Goal: Task Accomplishment & Management: Use online tool/utility

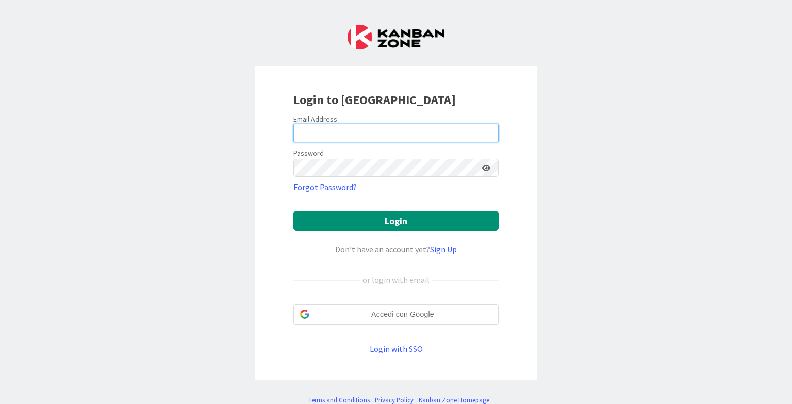
type input "[EMAIL_ADDRESS][DOMAIN_NAME]"
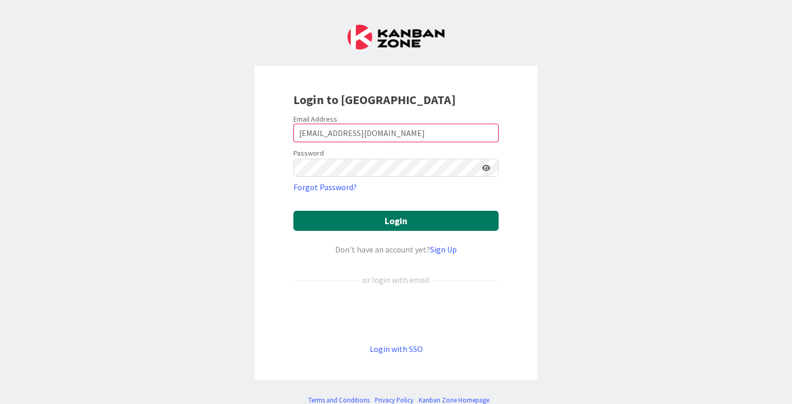
click at [380, 224] on button "Login" at bounding box center [395, 221] width 205 height 20
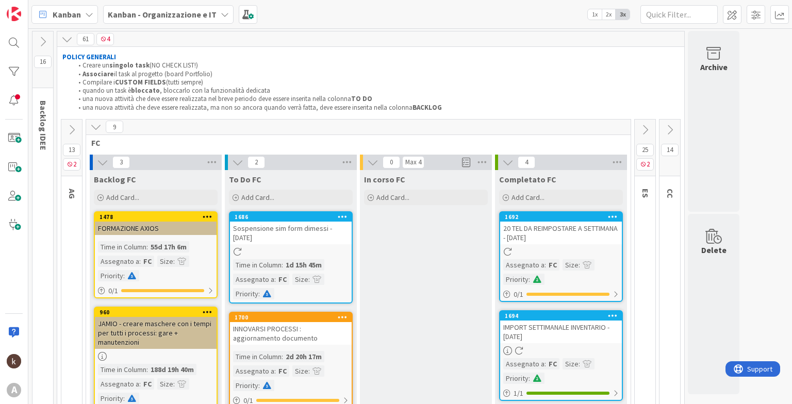
click at [668, 124] on icon at bounding box center [669, 129] width 11 height 11
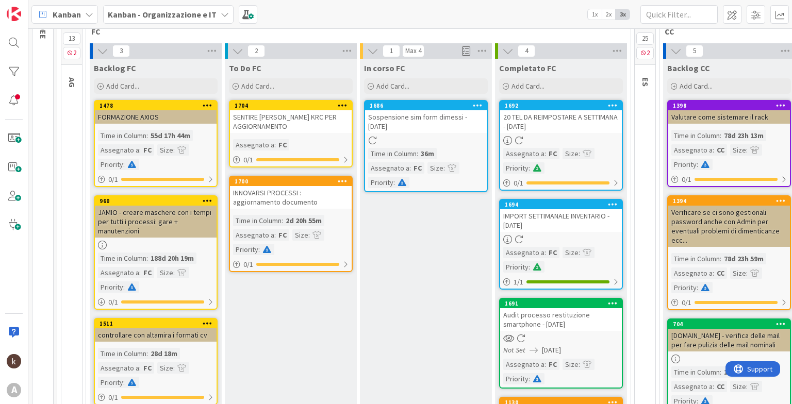
scroll to position [109, 0]
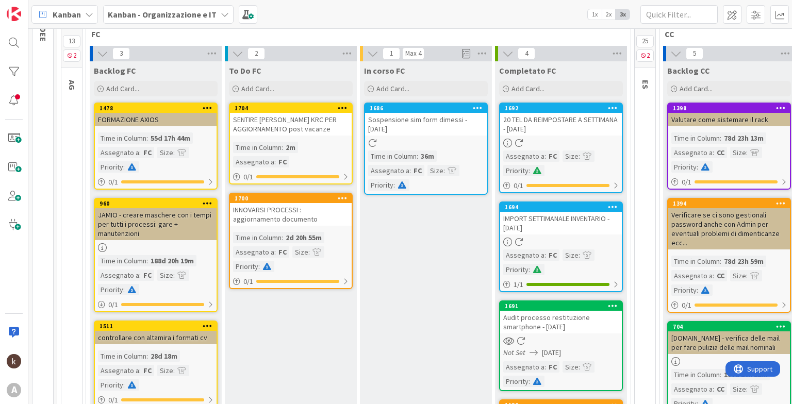
click at [25, 364] on div "A" at bounding box center [14, 202] width 28 height 404
click at [19, 363] on img at bounding box center [14, 361] width 14 height 14
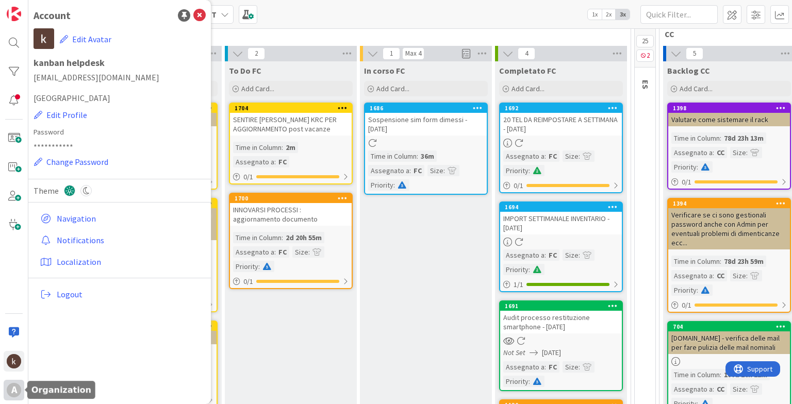
click at [14, 393] on div "A" at bounding box center [14, 390] width 14 height 14
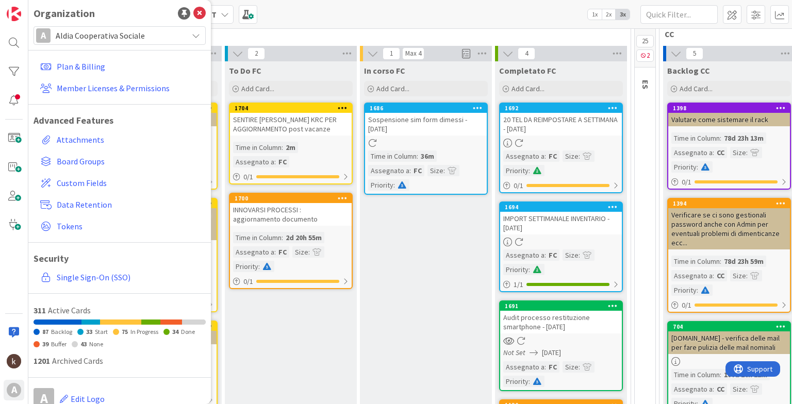
scroll to position [0, 0]
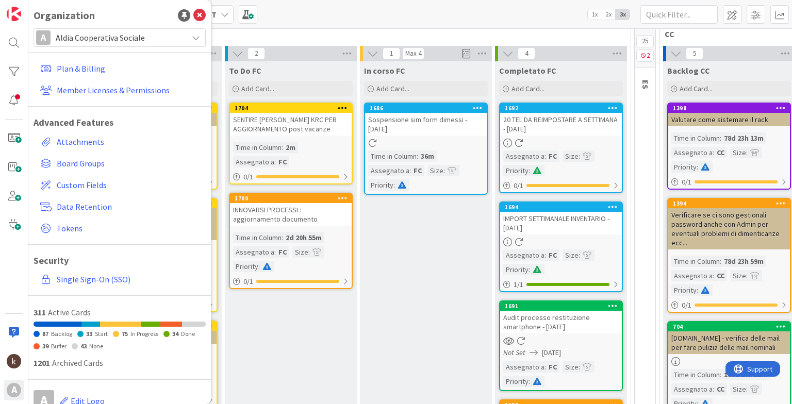
click at [103, 35] on span "Aldia Cooperativa Sociale" at bounding box center [119, 37] width 127 height 14
click at [10, 265] on div "A" at bounding box center [14, 202] width 28 height 404
click at [315, 307] on div "To Do FC Add Card... 1704 SENTIRE [PERSON_NAME] PER AGGIORNAMENTO post vacanze …" at bounding box center [291, 355] width 132 height 588
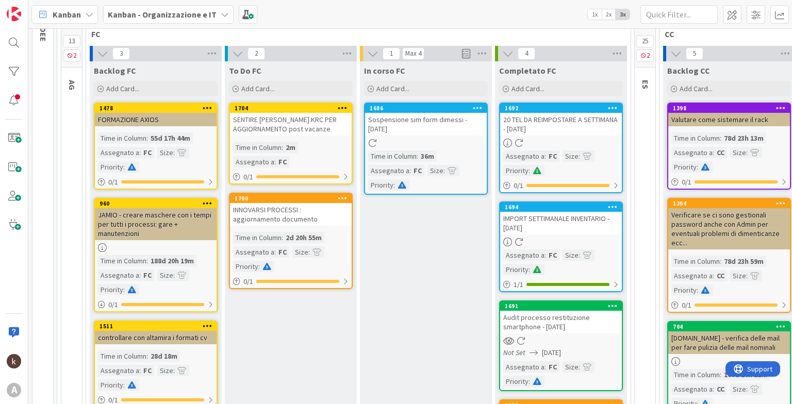
click at [69, 10] on span "Kanban" at bounding box center [67, 14] width 28 height 12
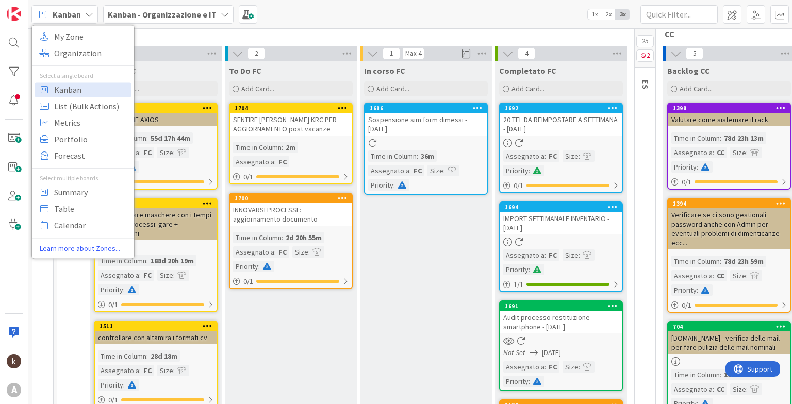
click at [69, 10] on span "Kanban" at bounding box center [67, 14] width 28 height 12
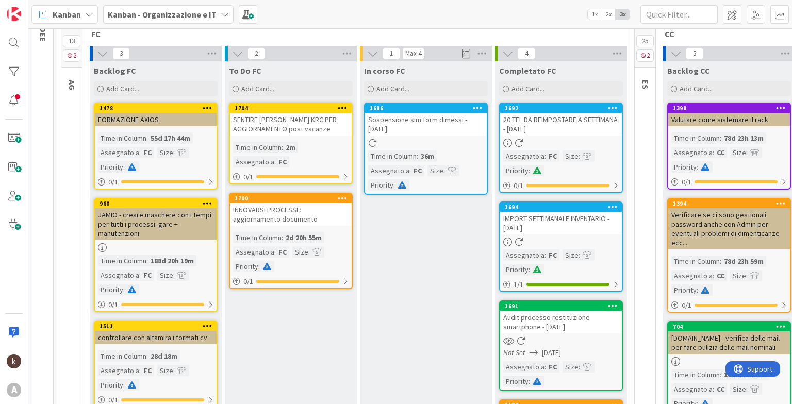
click at [155, 12] on b "Kanban - Organizzazione e IT" at bounding box center [162, 14] width 109 height 10
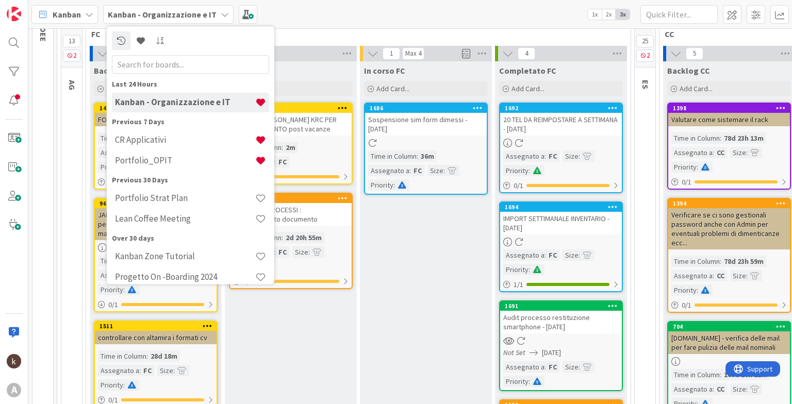
click at [155, 12] on b "Kanban - Organizzazione e IT" at bounding box center [162, 14] width 109 height 10
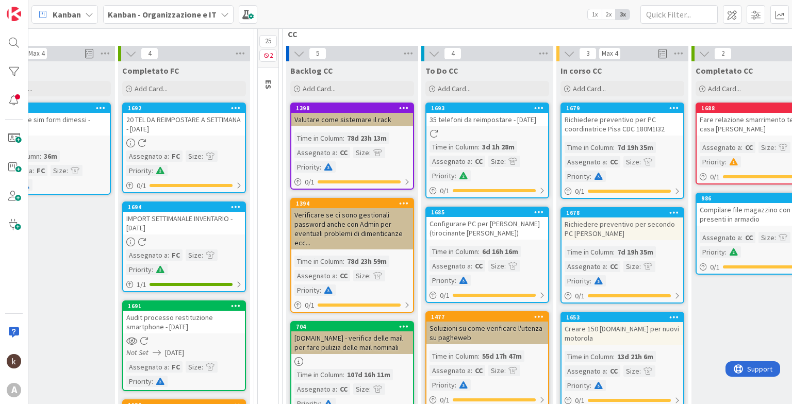
scroll to position [109, 482]
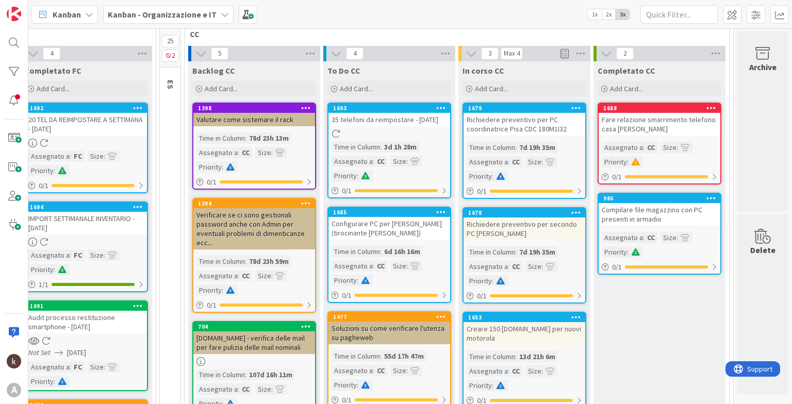
drag, startPoint x: 406, startPoint y: 303, endPoint x: 493, endPoint y: 296, distance: 87.5
click at [755, 17] on span at bounding box center [756, 14] width 19 height 19
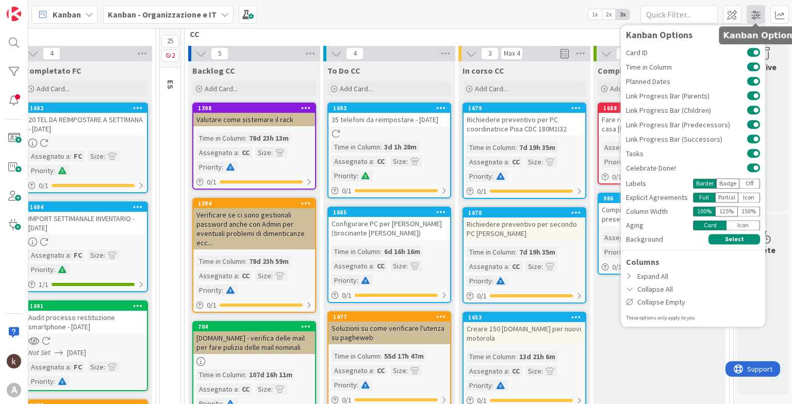
click at [759, 13] on span at bounding box center [756, 14] width 19 height 19
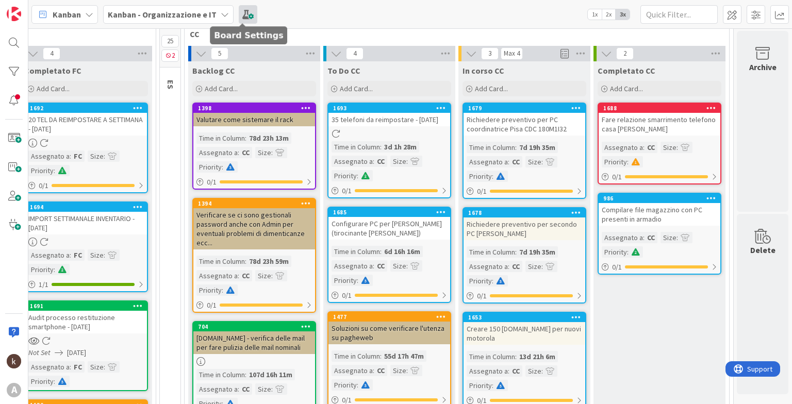
click at [243, 14] on span at bounding box center [248, 14] width 19 height 19
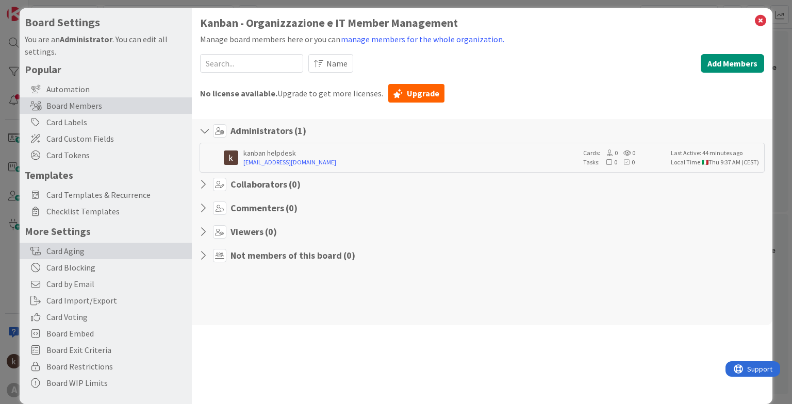
scroll to position [0, 0]
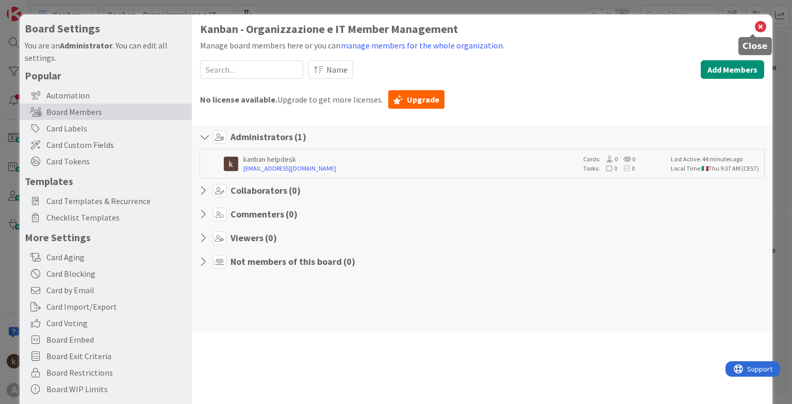
click at [754, 27] on icon at bounding box center [760, 27] width 13 height 14
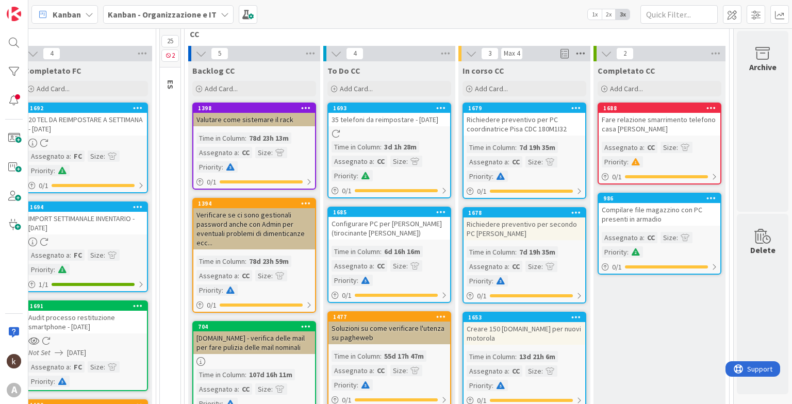
click at [574, 52] on icon at bounding box center [580, 53] width 13 height 15
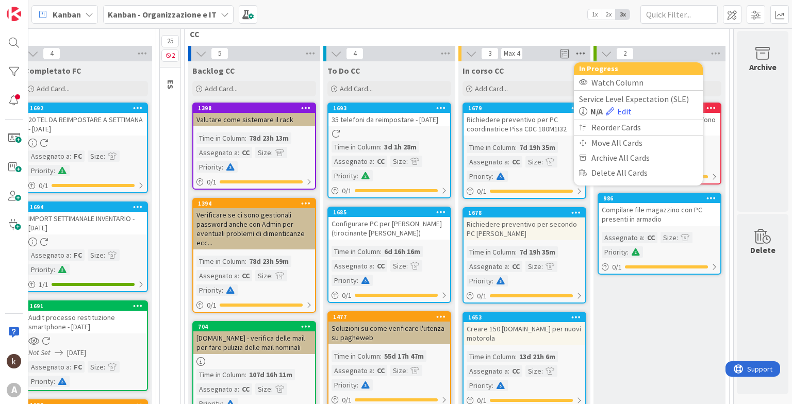
click at [574, 52] on icon at bounding box center [580, 53] width 13 height 15
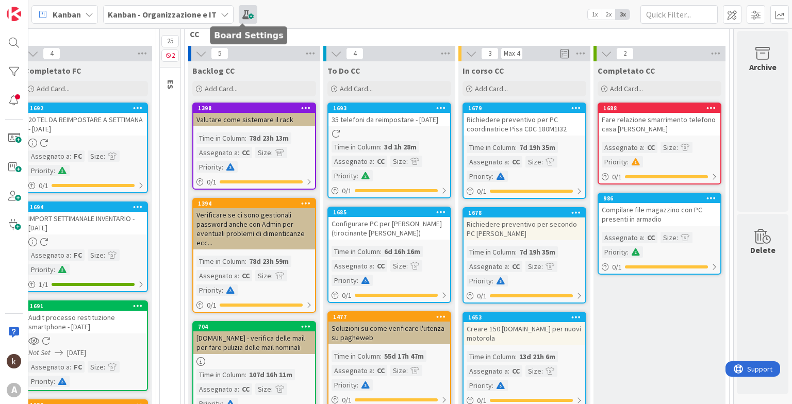
click at [241, 15] on span at bounding box center [248, 14] width 19 height 19
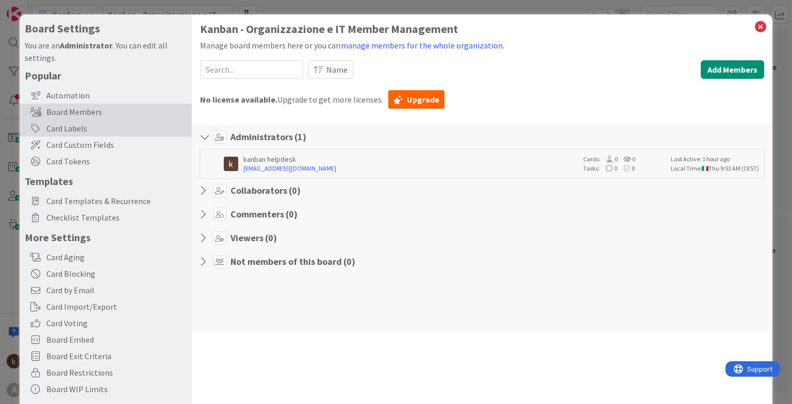
click at [81, 123] on div "Card Labels" at bounding box center [106, 128] width 172 height 17
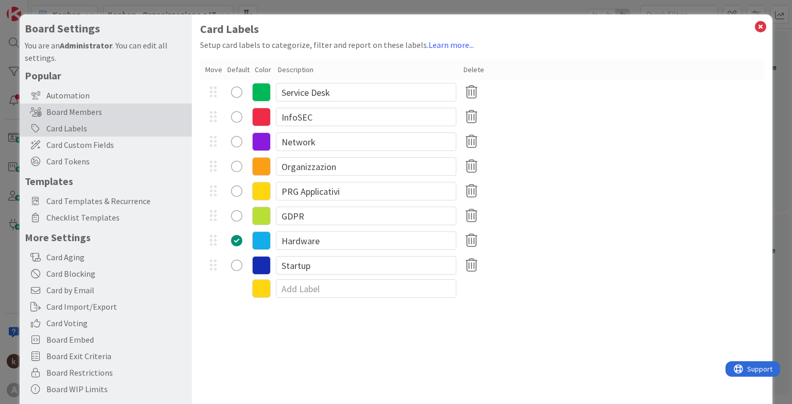
click at [88, 109] on div "Board Members" at bounding box center [106, 112] width 172 height 17
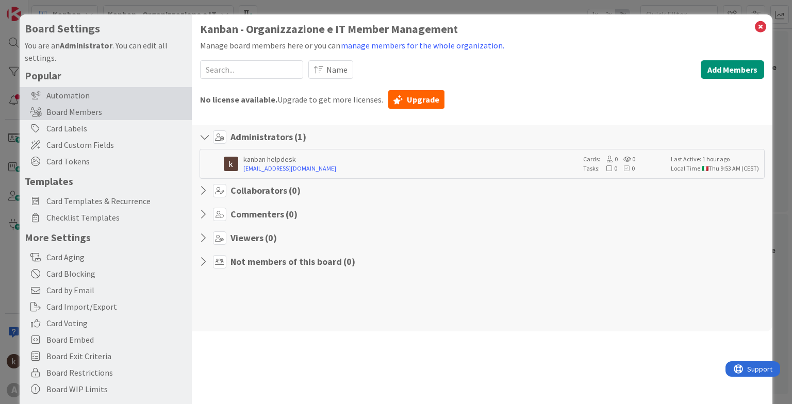
click at [81, 90] on div "Automation" at bounding box center [106, 95] width 172 height 17
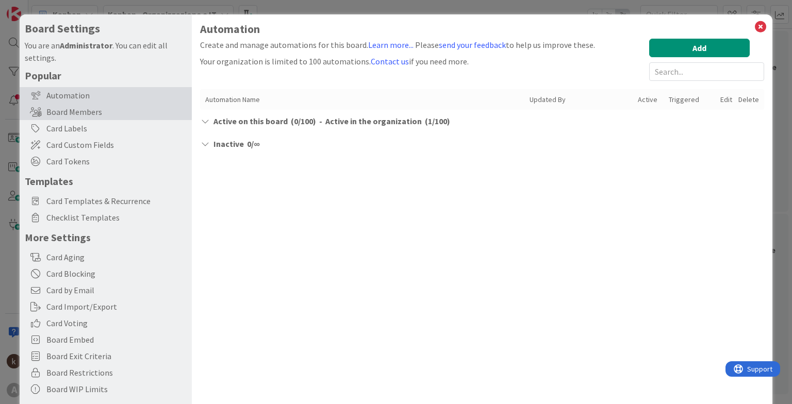
click at [83, 109] on div "Board Members" at bounding box center [106, 112] width 172 height 17
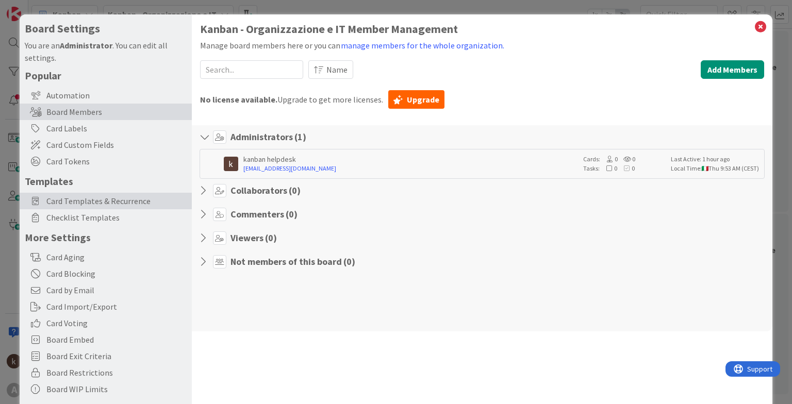
click at [67, 202] on span "Card Templates & Recurrence" at bounding box center [116, 201] width 140 height 12
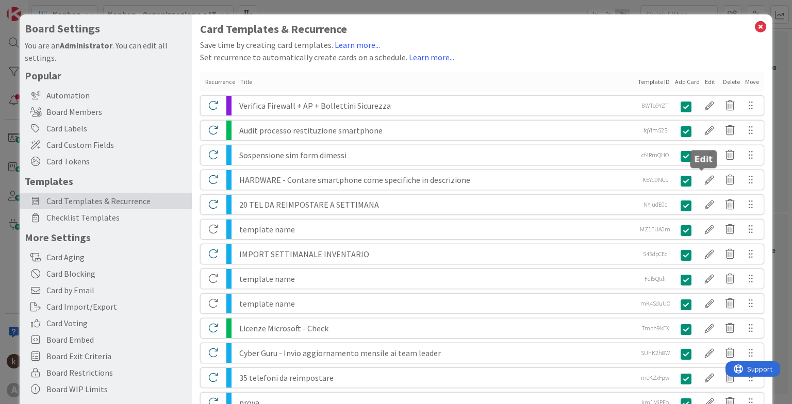
click at [701, 173] on div at bounding box center [709, 180] width 21 height 18
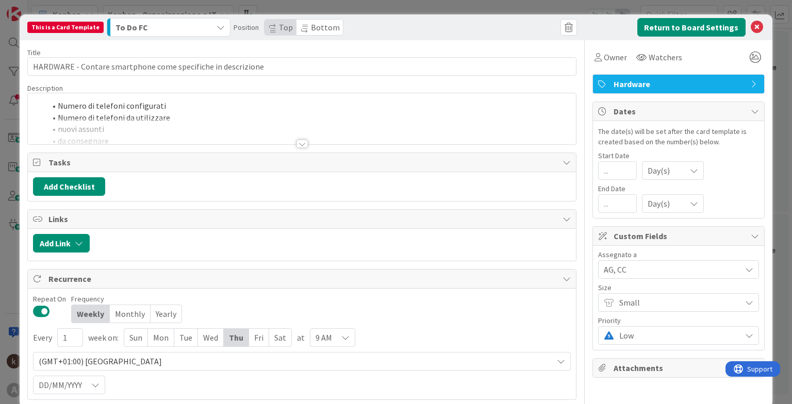
click at [299, 142] on div at bounding box center [302, 144] width 11 height 8
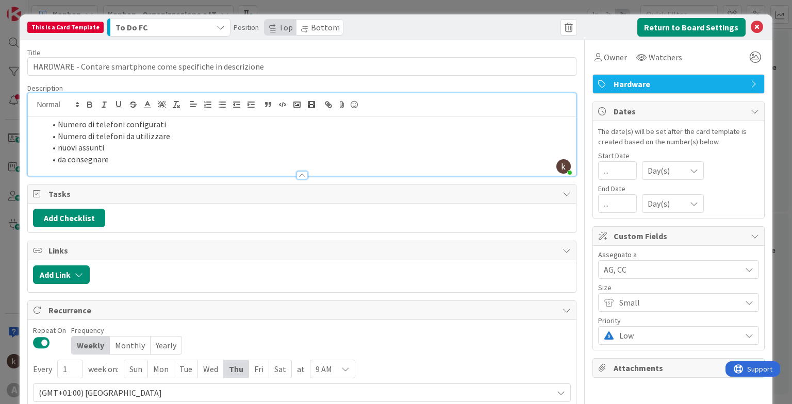
click at [217, 27] on icon "button" at bounding box center [221, 27] width 8 height 8
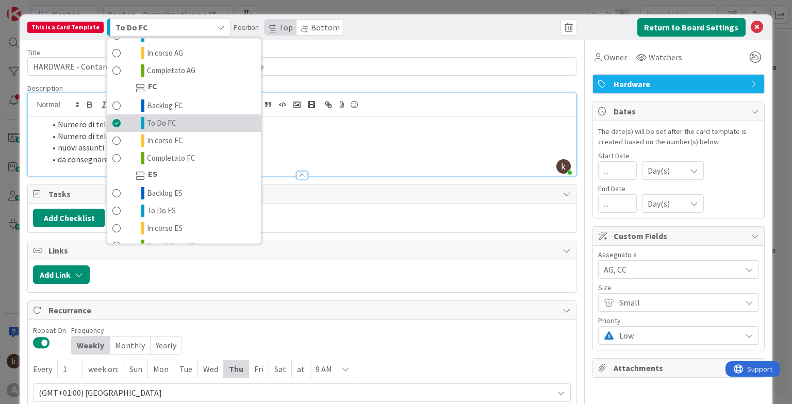
scroll to position [155, 0]
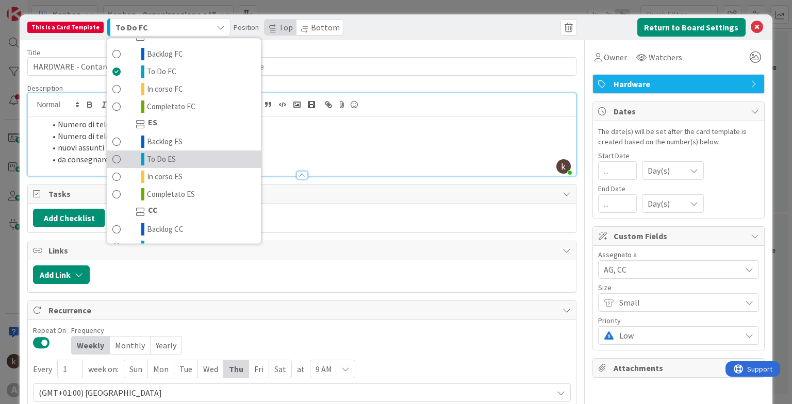
click at [169, 160] on link "To Do ES" at bounding box center [184, 160] width 154 height 18
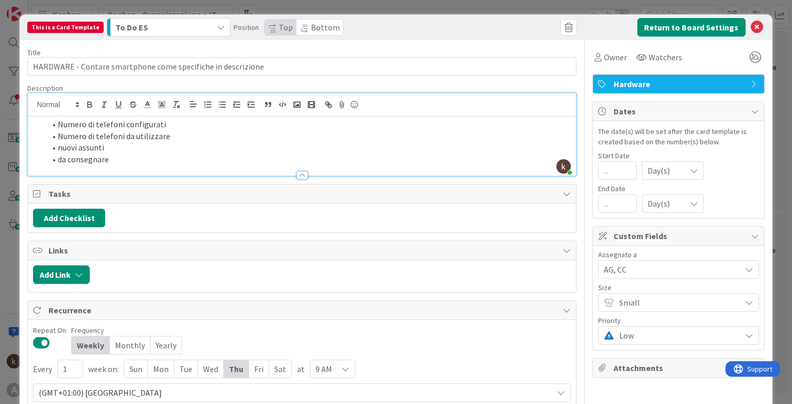
click at [202, 28] on div "To Do ES" at bounding box center [163, 27] width 100 height 17
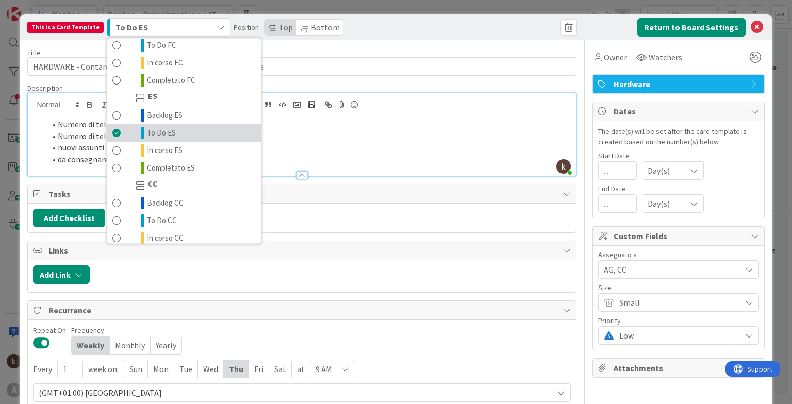
scroll to position [206, 0]
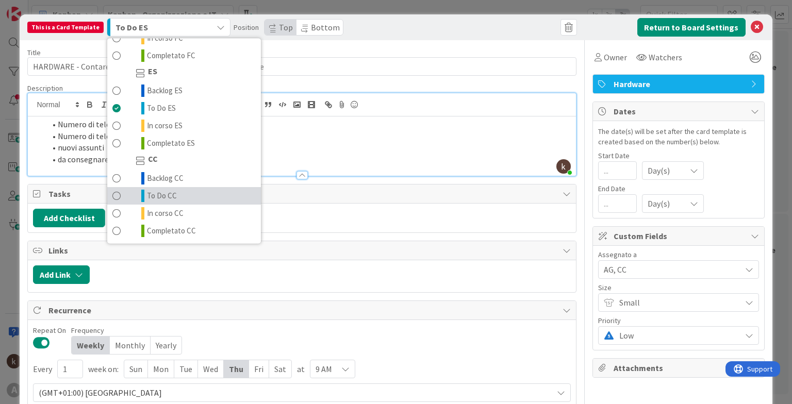
click at [120, 196] on link "To Do CC" at bounding box center [184, 196] width 154 height 18
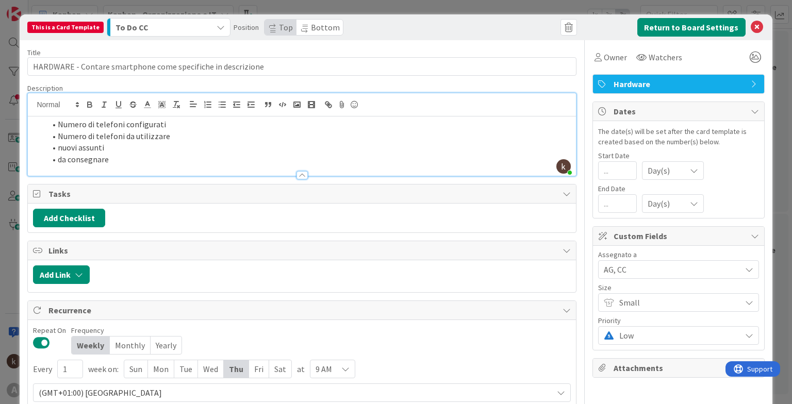
click at [217, 24] on icon "button" at bounding box center [221, 27] width 8 height 8
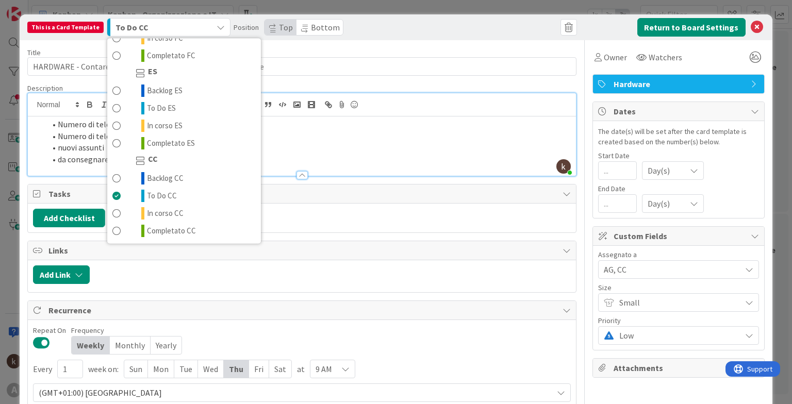
click at [305, 217] on div "Add Checklist" at bounding box center [301, 218] width 537 height 19
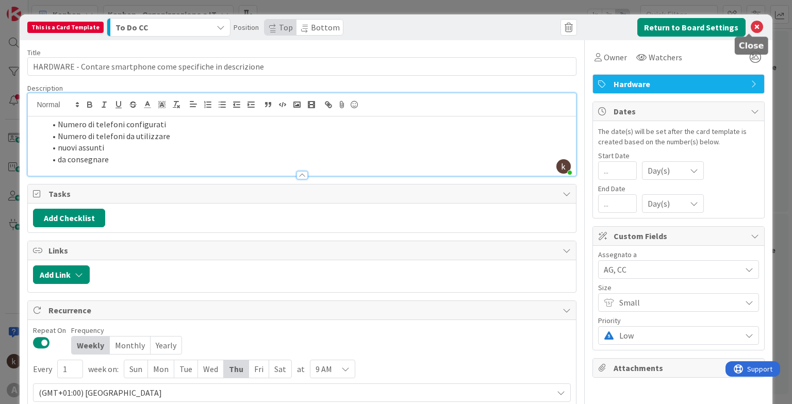
click at [751, 25] on icon at bounding box center [757, 27] width 12 height 12
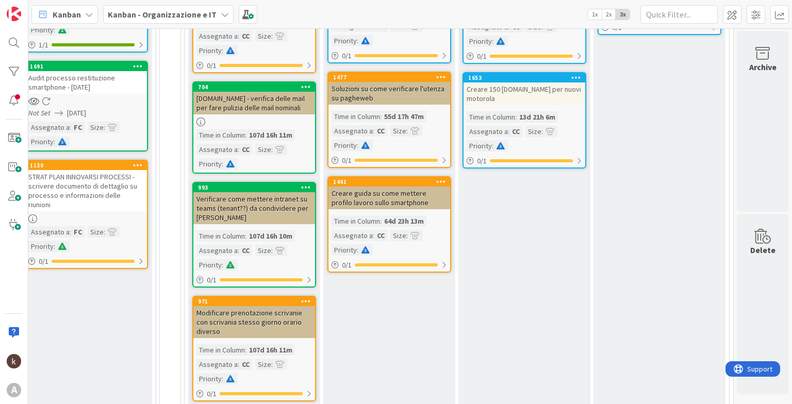
scroll to position [367, 482]
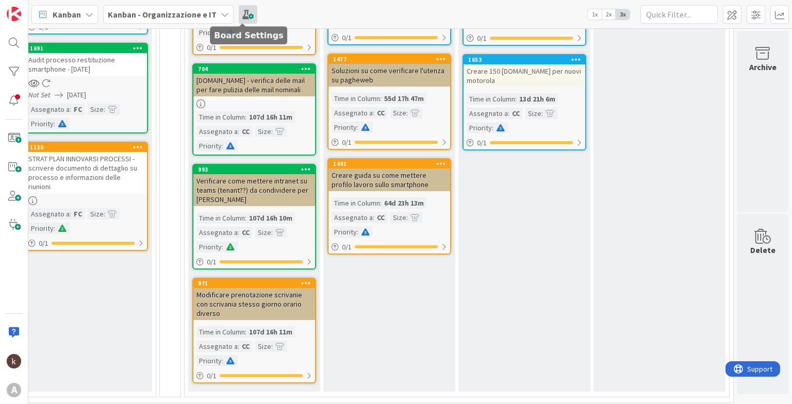
click at [243, 14] on span at bounding box center [248, 14] width 19 height 19
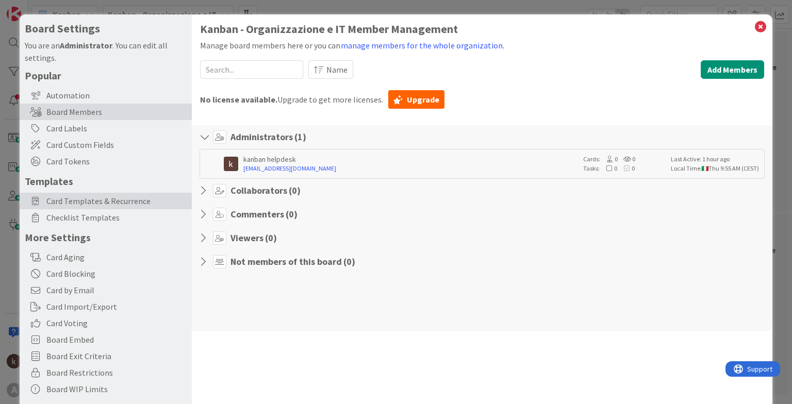
click at [109, 197] on span "Card Templates & Recurrence" at bounding box center [116, 201] width 140 height 12
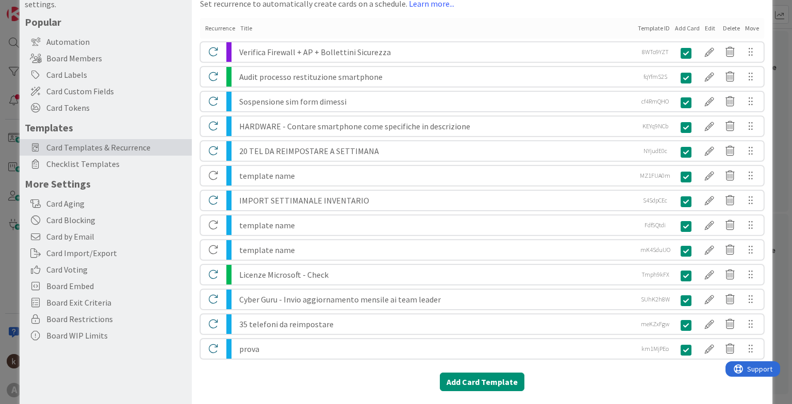
scroll to position [0, 0]
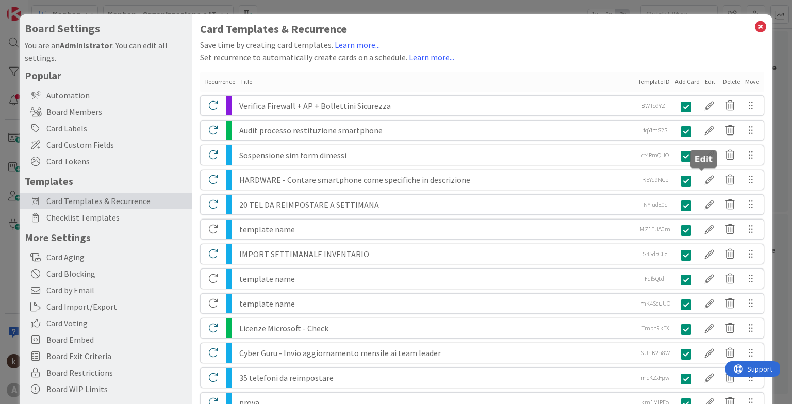
click at [703, 177] on div at bounding box center [709, 180] width 21 height 18
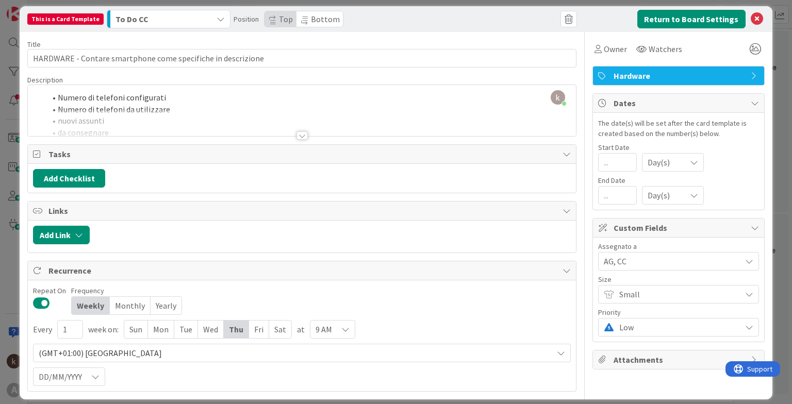
scroll to position [16, 0]
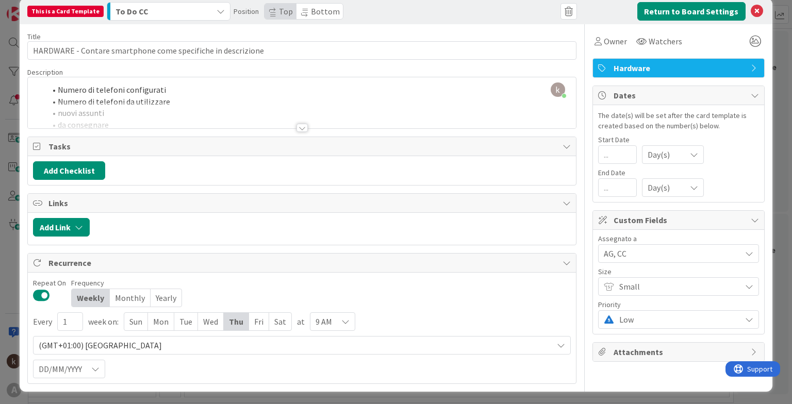
click at [623, 250] on span "AG, CC" at bounding box center [672, 254] width 137 height 12
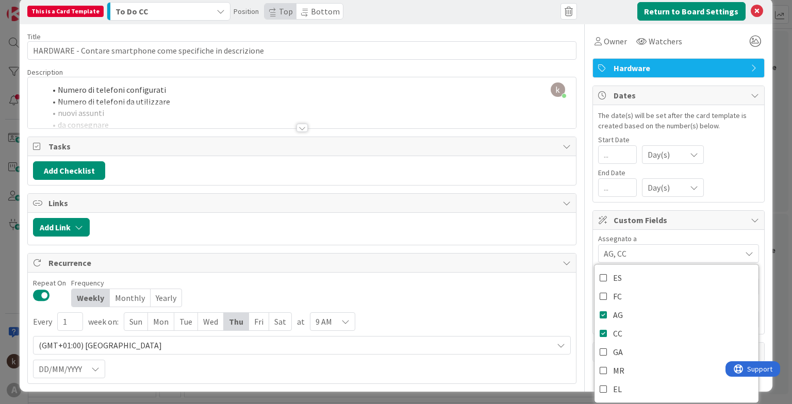
click at [623, 250] on span "AG, CC" at bounding box center [672, 254] width 137 height 12
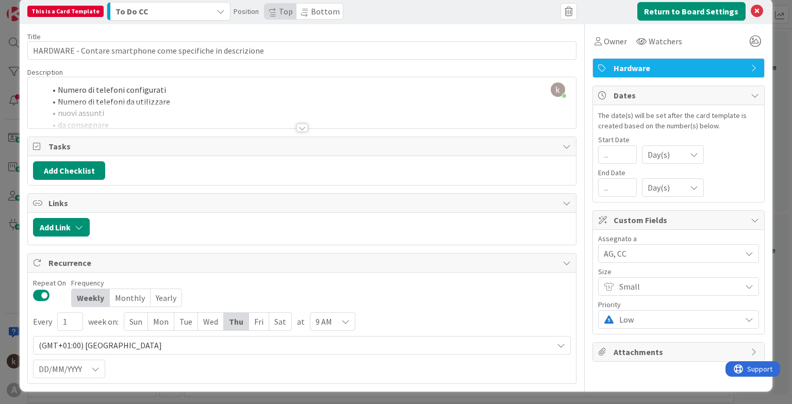
click at [647, 352] on span "Attachments" at bounding box center [680, 352] width 132 height 12
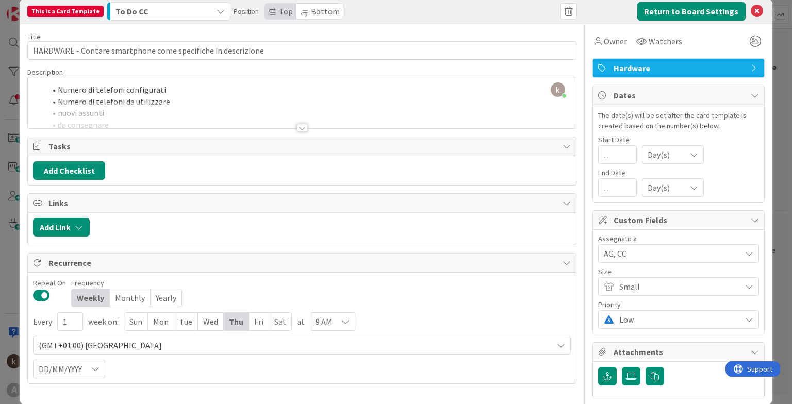
click at [648, 351] on span "Attachments" at bounding box center [680, 352] width 132 height 12
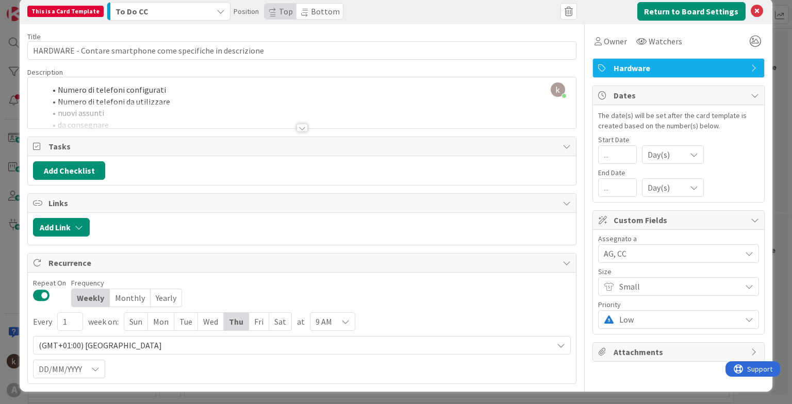
scroll to position [0, 0]
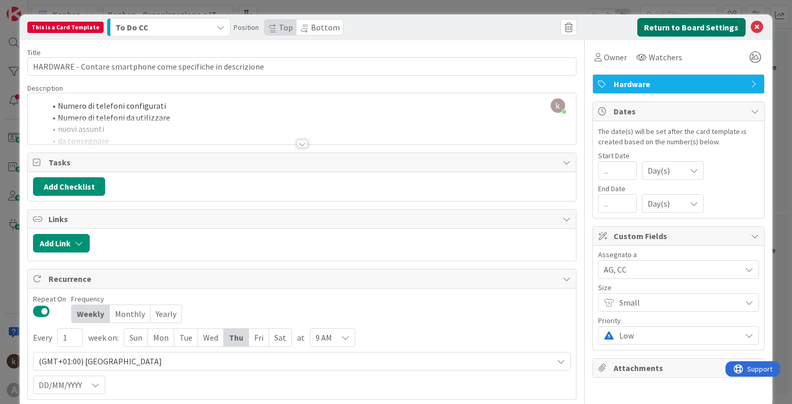
click at [676, 25] on button "Return to Board Settings" at bounding box center [691, 27] width 108 height 19
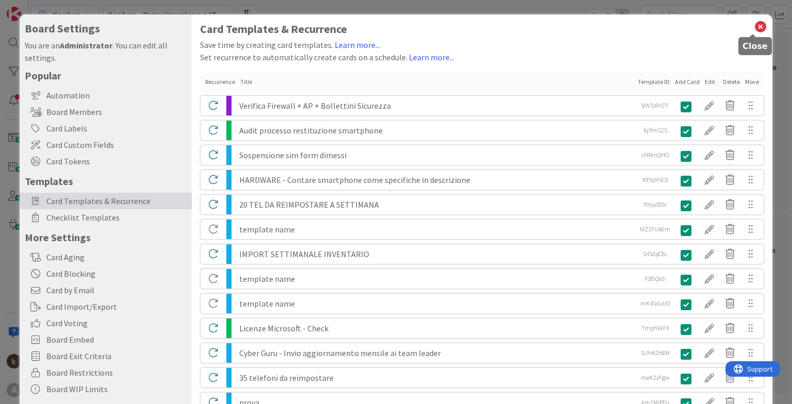
click at [755, 28] on icon at bounding box center [760, 27] width 13 height 14
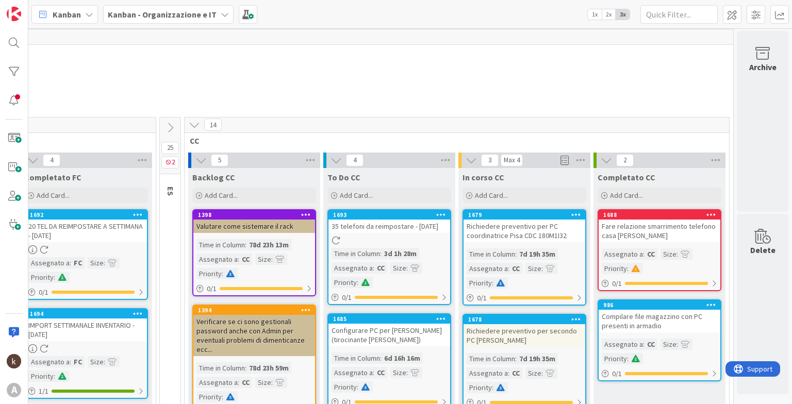
scroll to position [0, 482]
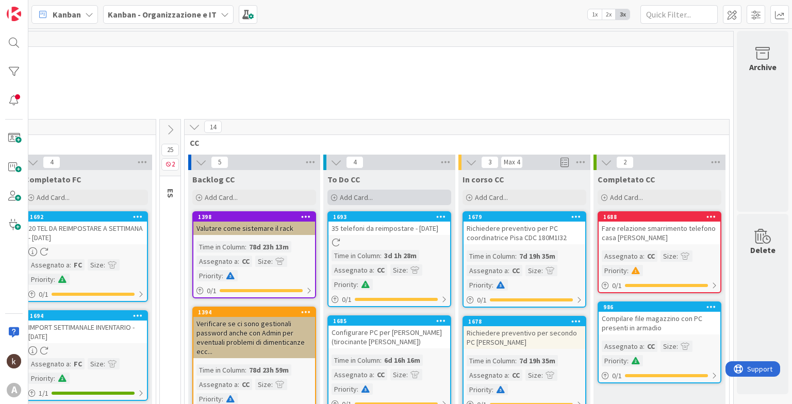
click at [364, 201] on span "Add Card..." at bounding box center [356, 197] width 33 height 9
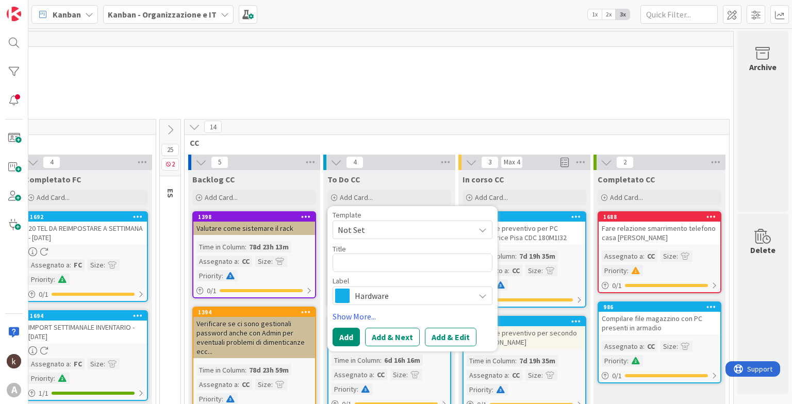
click at [383, 237] on span "Not Set" at bounding box center [413, 230] width 160 height 19
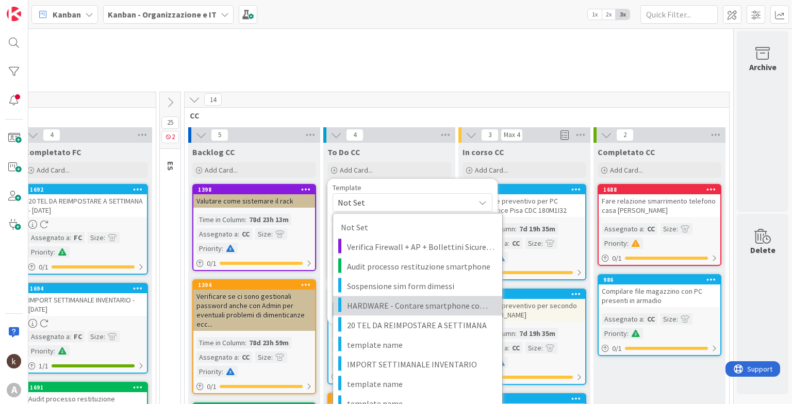
scroll to position [52, 482]
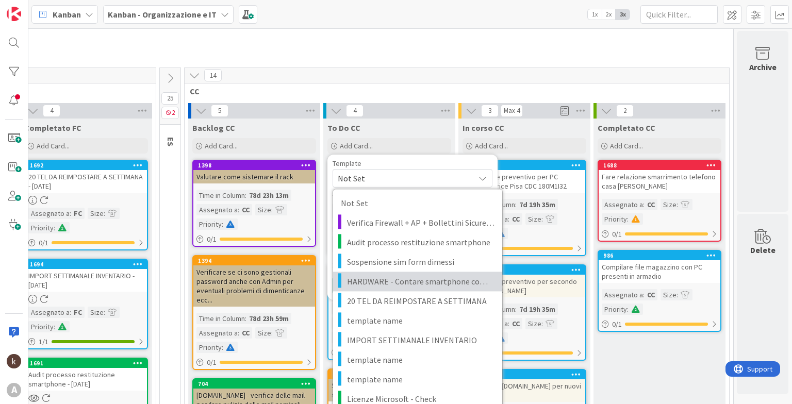
click at [411, 283] on span "HARDWARE - Contare smartphone come specifiche in descrizione" at bounding box center [421, 281] width 148 height 13
type textarea "x"
type textarea "HARDWARE - Contare smartphone come specifiche in descrizione"
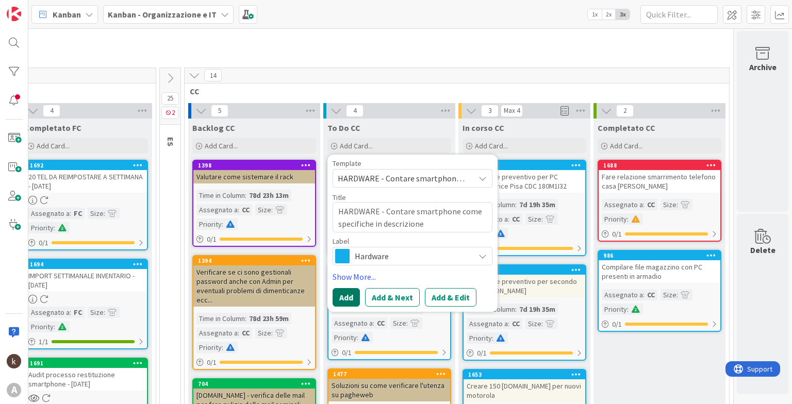
click at [335, 294] on button "Add" at bounding box center [346, 297] width 27 height 19
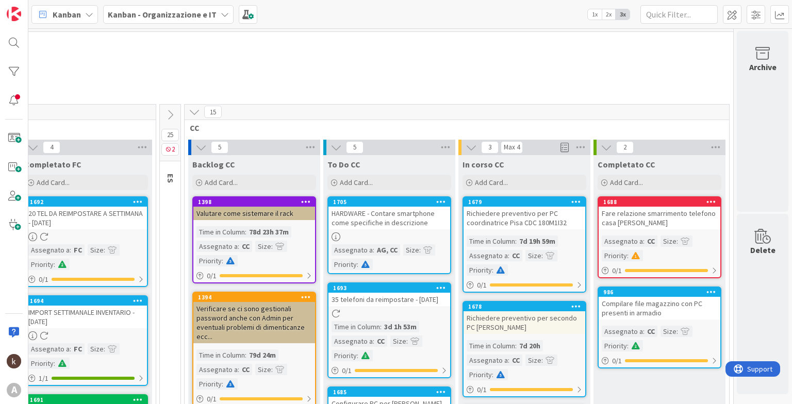
scroll to position [0, 482]
